Goal: Complete application form

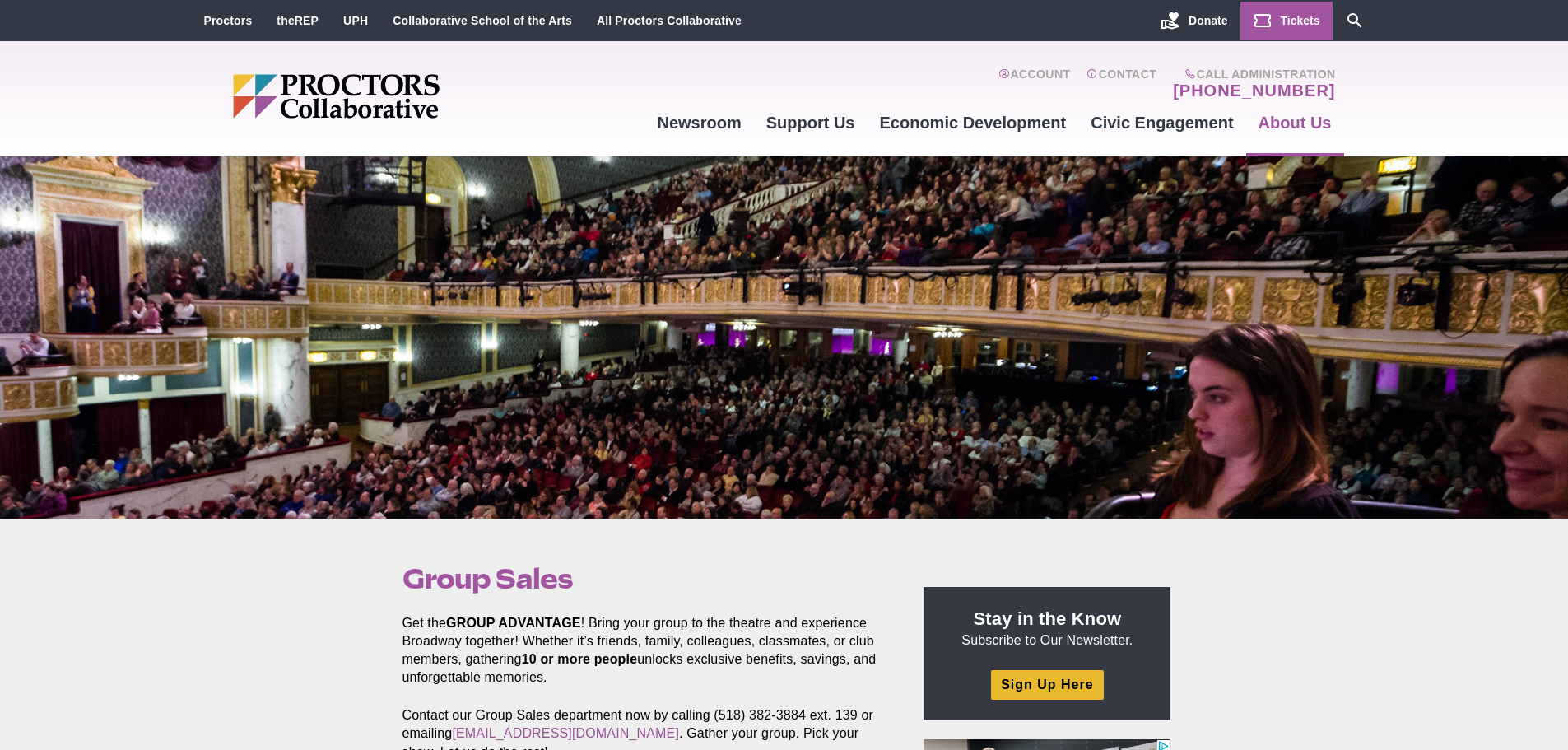
click at [1305, 15] on span "Tickets" at bounding box center [1300, 20] width 40 height 13
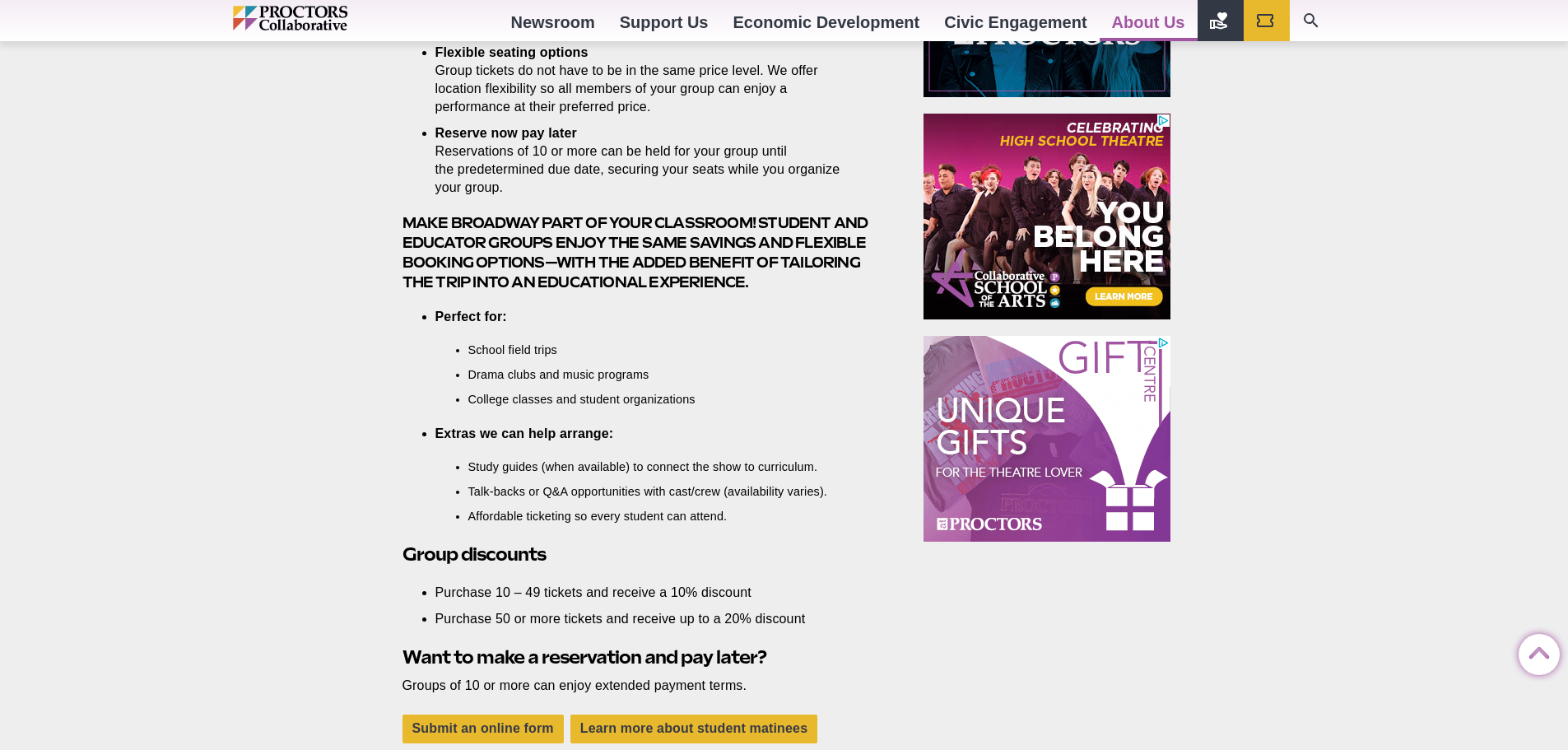
scroll to position [1235, 0]
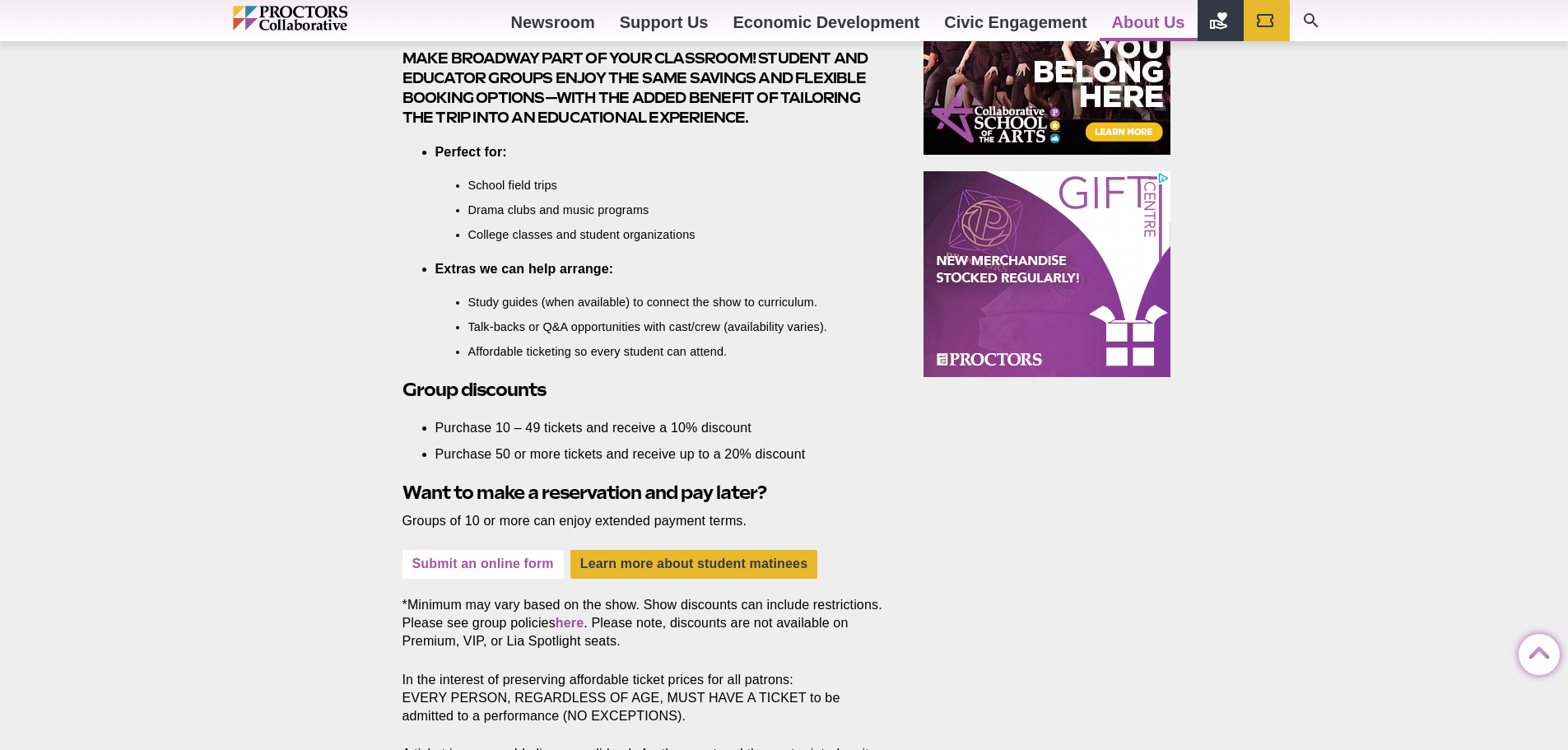
click at [496, 560] on link "Submit an online form" at bounding box center [482, 564] width 161 height 29
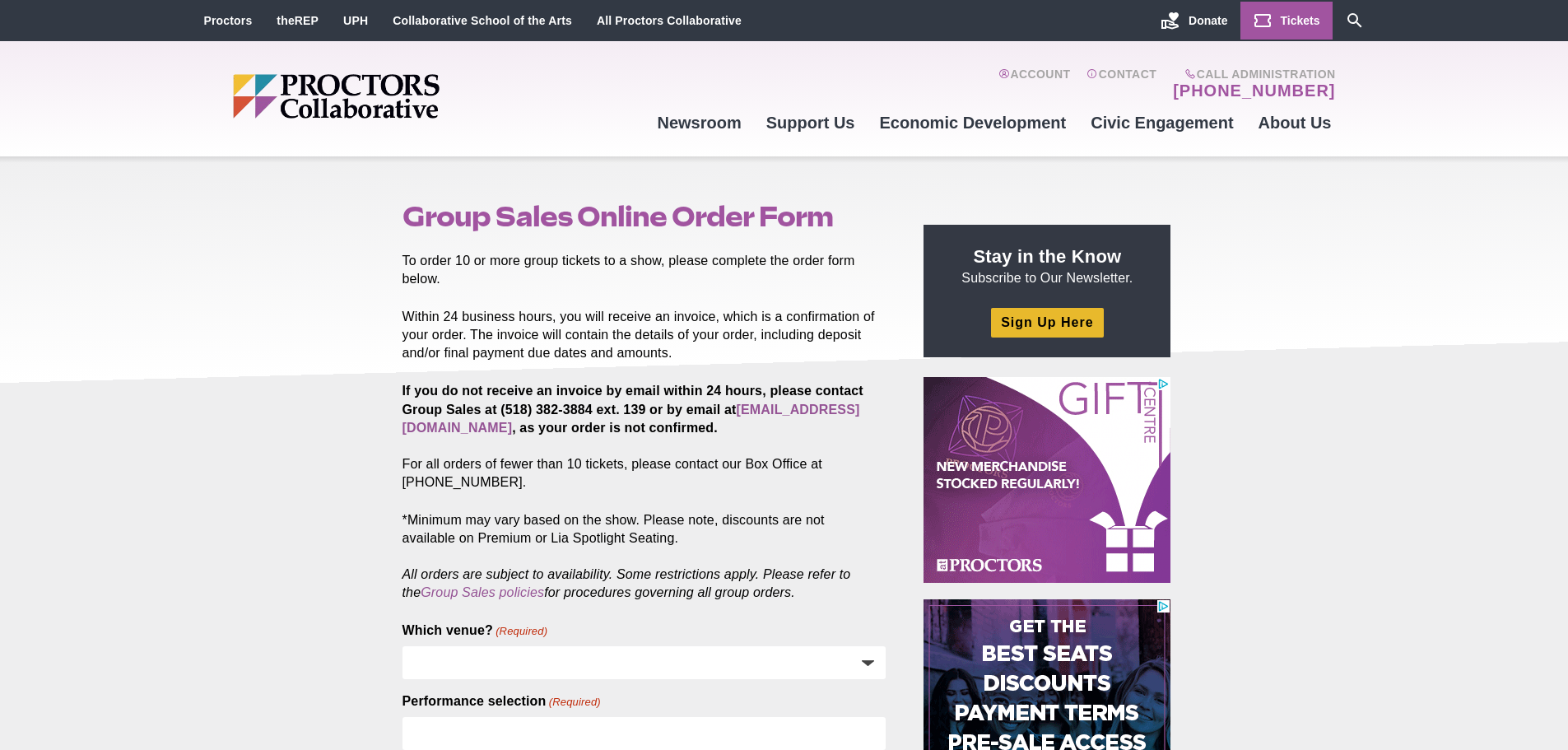
click at [1281, 23] on span "Tickets" at bounding box center [1300, 20] width 40 height 13
